Goal: Information Seeking & Learning: Learn about a topic

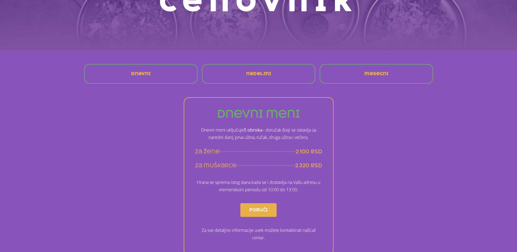
scroll to position [82, 0]
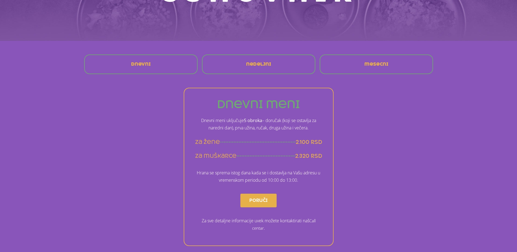
click at [403, 60] on div "mesecni" at bounding box center [376, 64] width 107 height 13
click at [385, 62] on span "mesecni" at bounding box center [376, 64] width 24 height 4
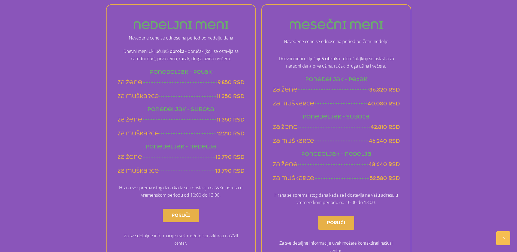
scroll to position [350, 0]
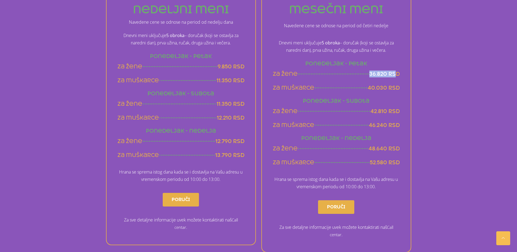
drag, startPoint x: 369, startPoint y: 73, endPoint x: 394, endPoint y: 73, distance: 25.9
click at [394, 73] on div "za žene 36.820 rsd" at bounding box center [336, 74] width 127 height 7
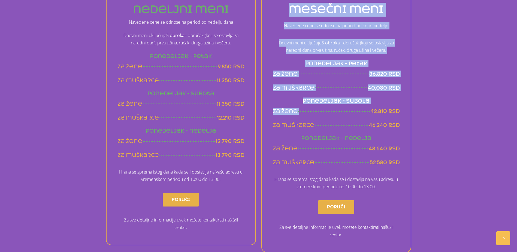
drag, startPoint x: 371, startPoint y: 111, endPoint x: 404, endPoint y: 112, distance: 33.0
click at [404, 112] on div "mesečni meni Navedene cene se odnose na period od četiri nedelje Dnevni meni uk…" at bounding box center [336, 121] width 150 height 264
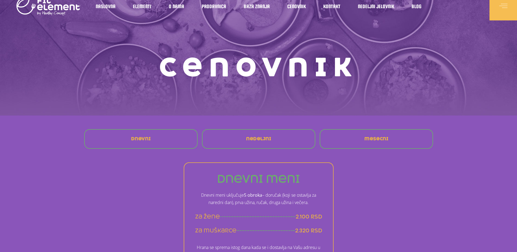
scroll to position [0, 0]
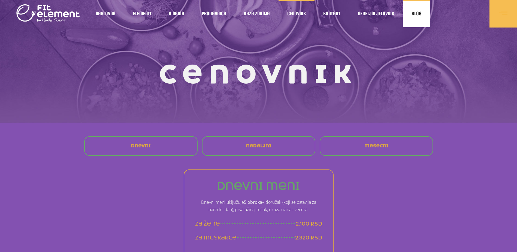
click at [417, 12] on span "Blog" at bounding box center [416, 13] width 10 height 3
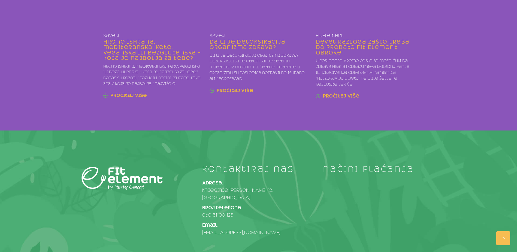
scroll to position [479, 0]
